Goal: Navigation & Orientation: Find specific page/section

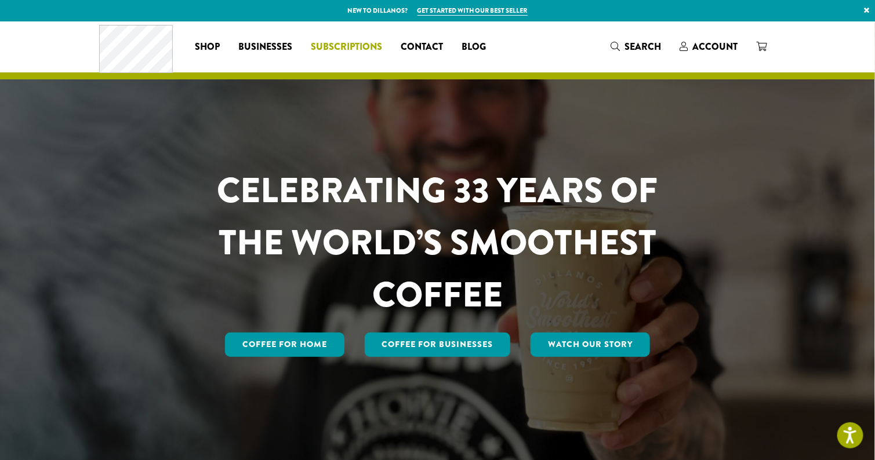
click at [343, 46] on span "Subscriptions" at bounding box center [346, 47] width 71 height 14
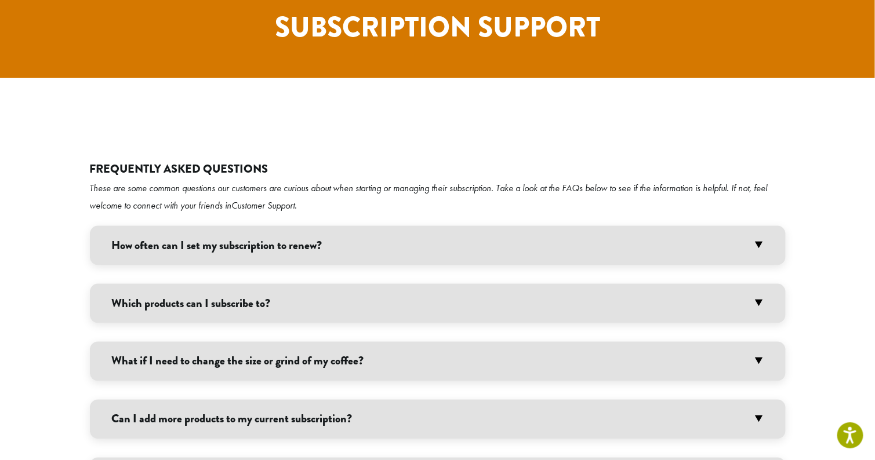
scroll to position [2144, 0]
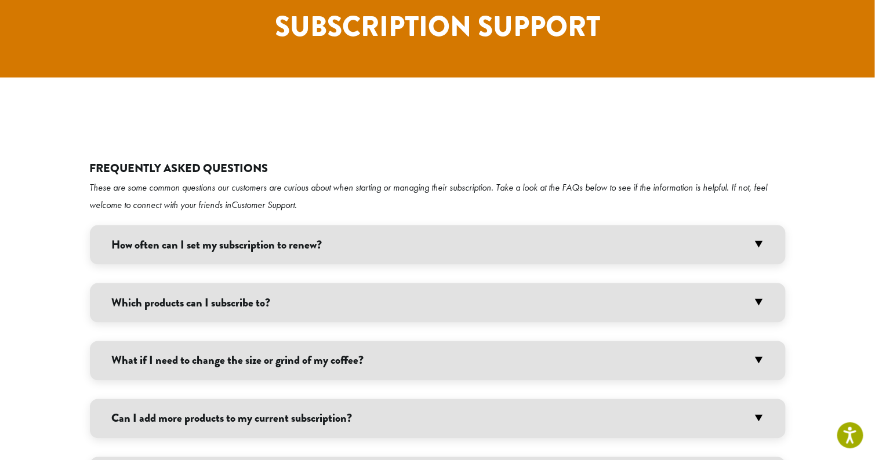
click at [388, 341] on h3 "What if I need to change the size or grind of my coffee?" at bounding box center [437, 360] width 695 height 39
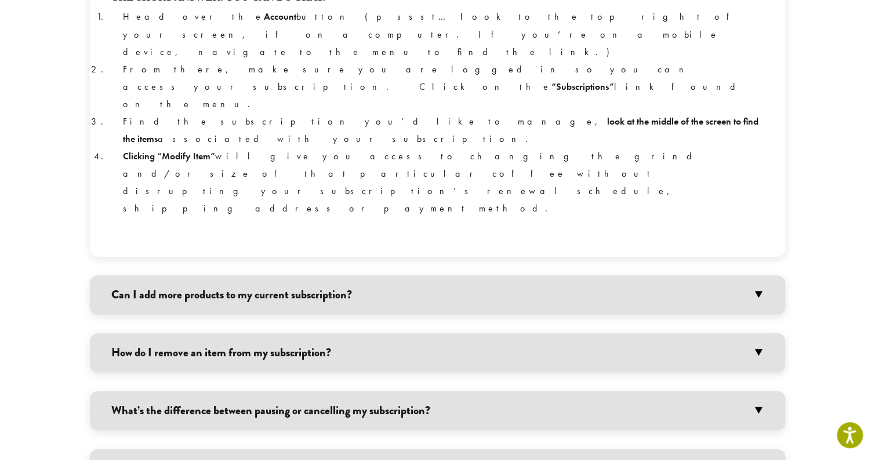
scroll to position [2557, 0]
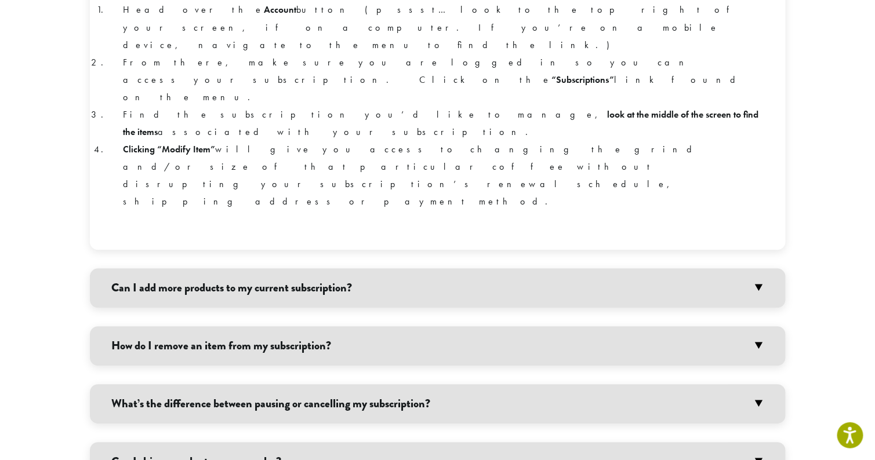
click at [404, 442] on h3 "Can I ship my order to someone else?" at bounding box center [437, 461] width 695 height 39
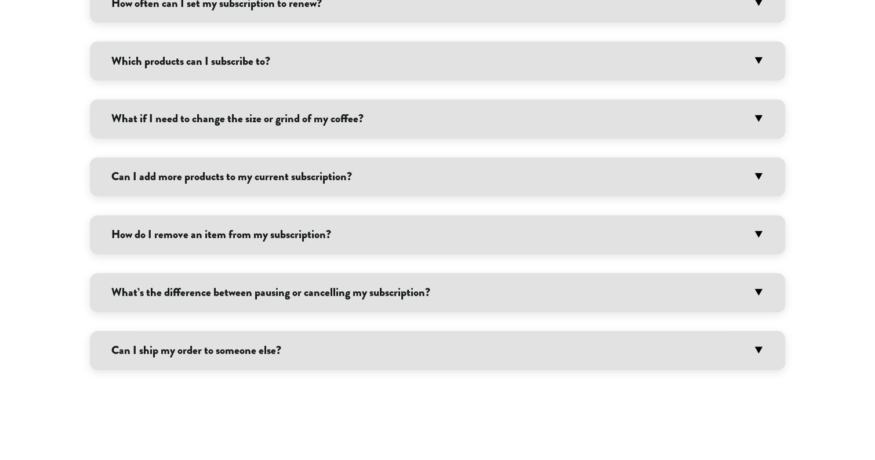
scroll to position [2386, 0]
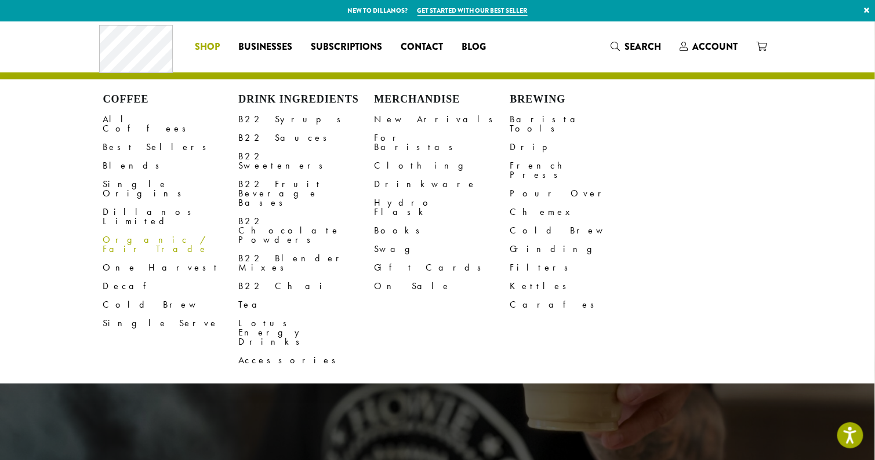
click at [152, 231] on link "Organic / Fair Trade" at bounding box center [171, 245] width 136 height 28
